Goal: Transaction & Acquisition: Purchase product/service

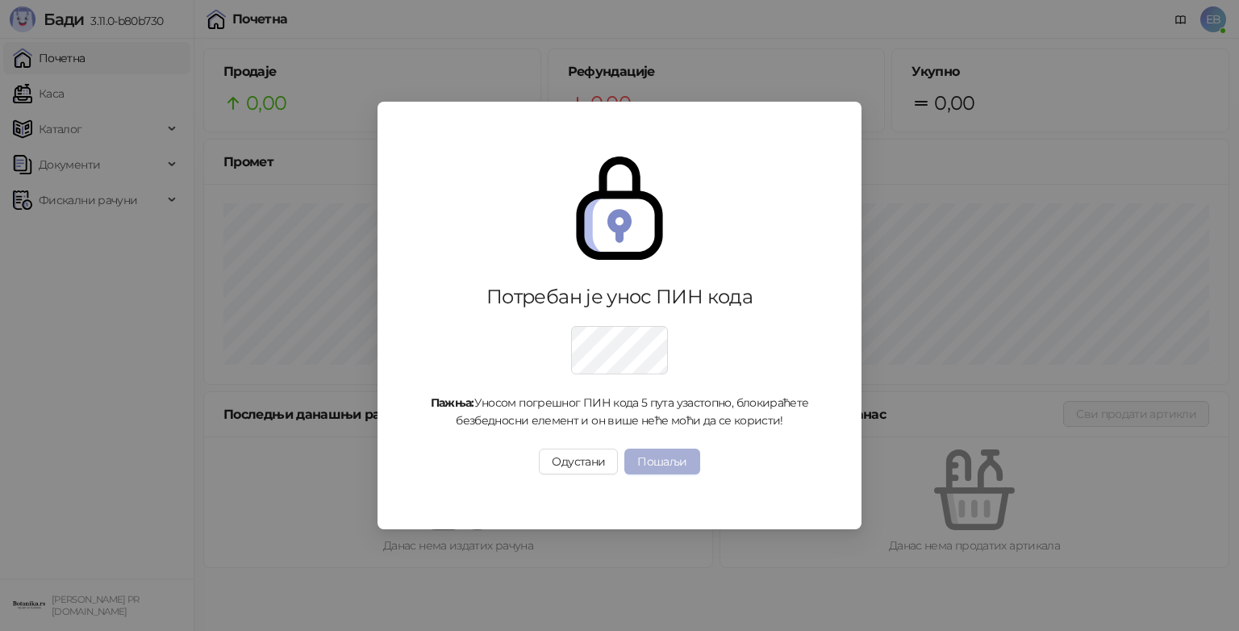
click at [668, 461] on button "Пошаљи" at bounding box center [661, 461] width 75 height 26
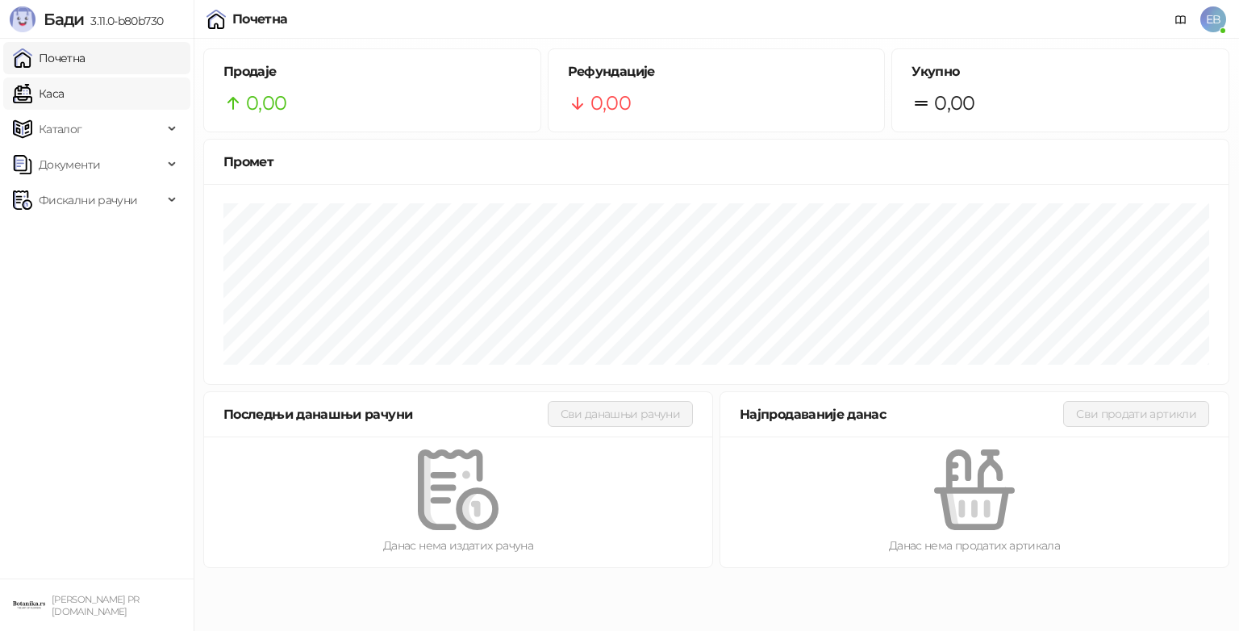
click at [64, 92] on link "Каса" at bounding box center [38, 93] width 51 height 32
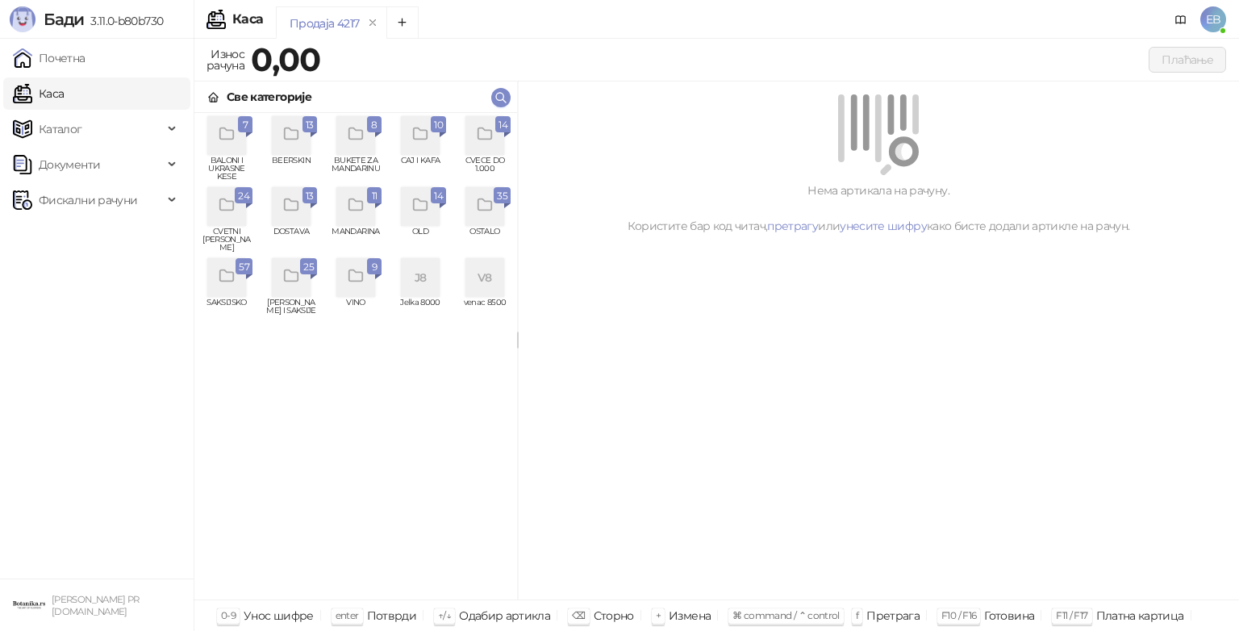
click at [485, 127] on icon "grid" at bounding box center [485, 134] width 19 height 19
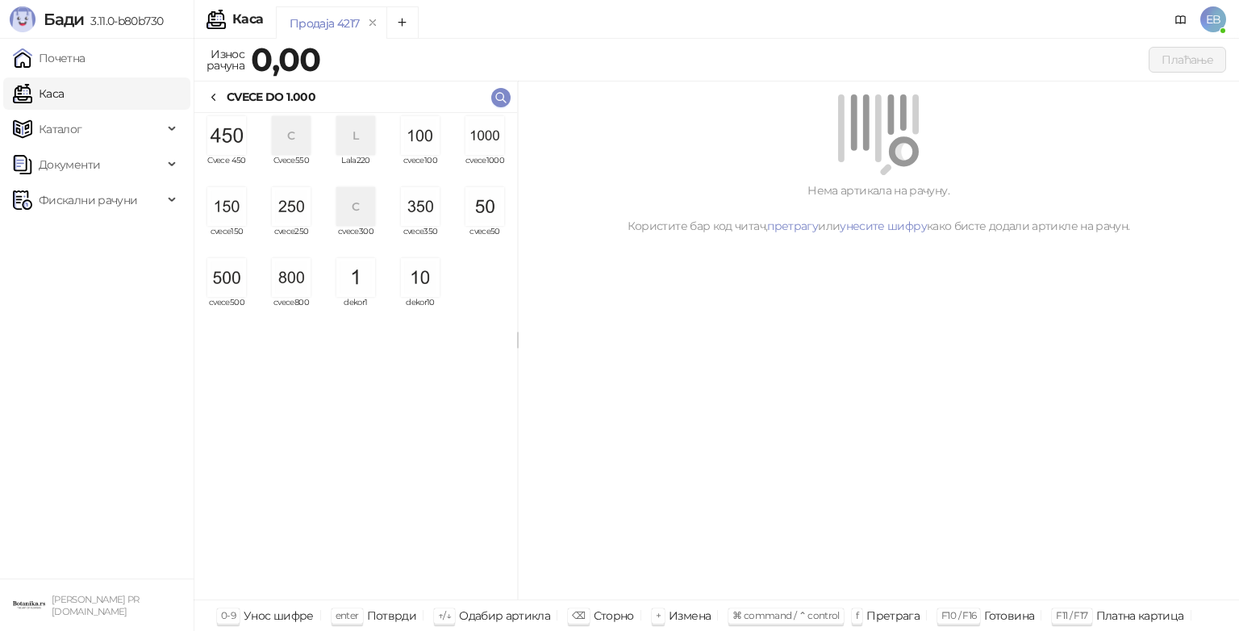
click at [477, 140] on img "grid" at bounding box center [484, 135] width 39 height 39
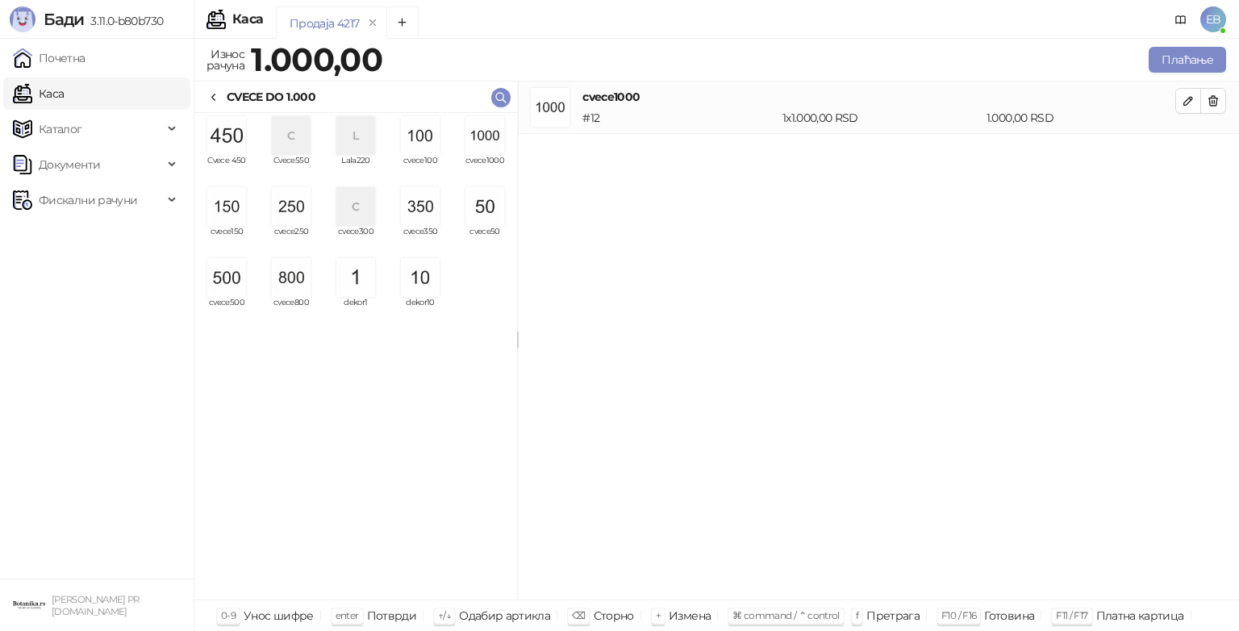
click at [477, 140] on img "grid" at bounding box center [484, 135] width 39 height 39
click at [294, 213] on img "grid" at bounding box center [291, 206] width 39 height 39
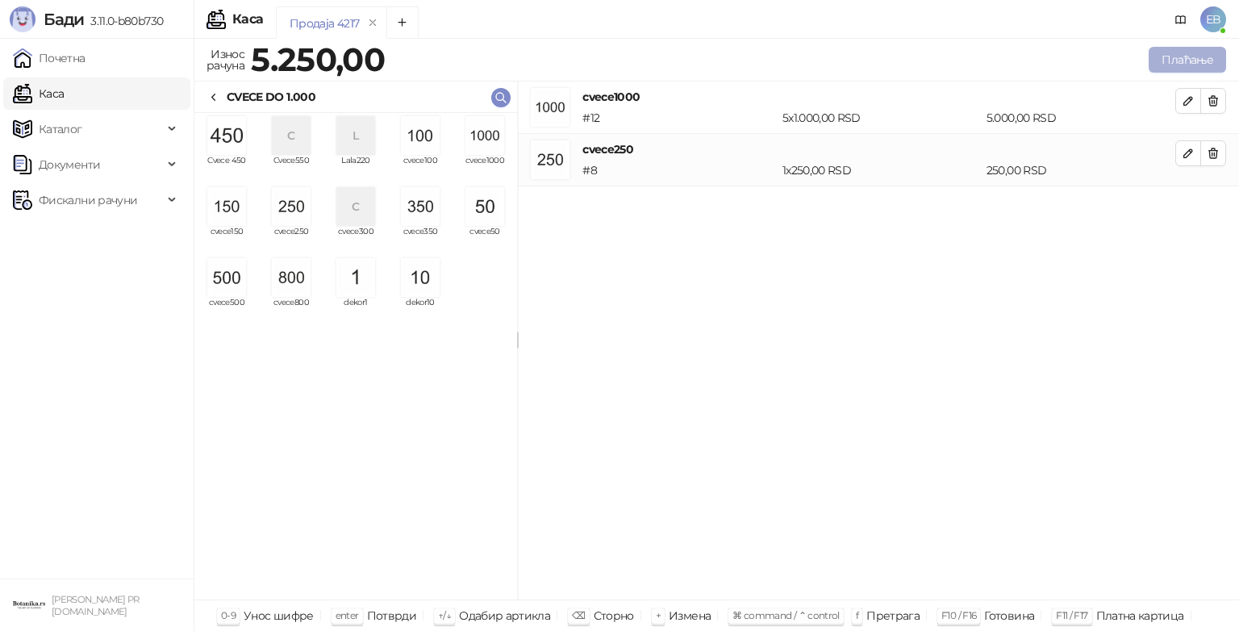
click at [1192, 57] on button "Плаћање" at bounding box center [1186, 60] width 77 height 26
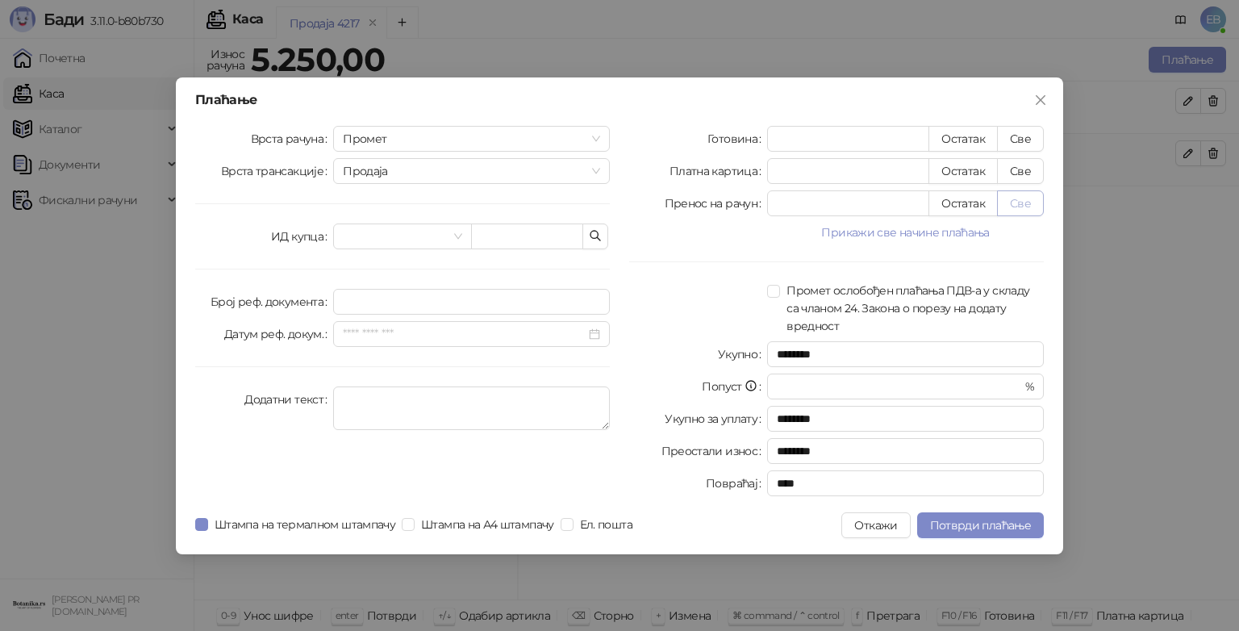
click at [1028, 199] on button "Све" at bounding box center [1020, 203] width 47 height 26
type input "****"
click at [945, 522] on span "Потврди плаћање" at bounding box center [980, 525] width 101 height 15
